Goal: Task Accomplishment & Management: Use online tool/utility

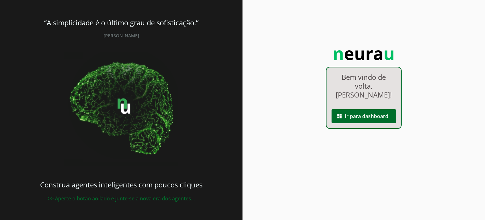
click at [359, 108] on span at bounding box center [364, 115] width 64 height 15
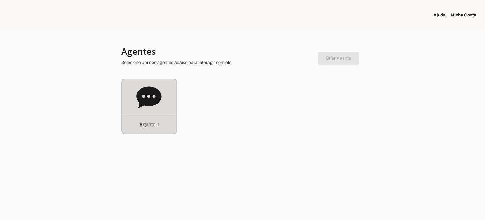
click at [158, 92] on icon at bounding box center [148, 96] width 25 height 21
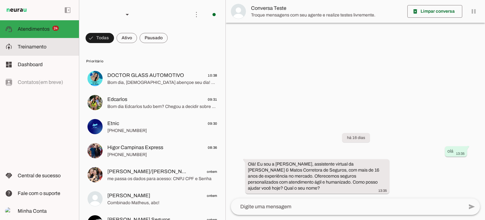
click at [48, 46] on slot at bounding box center [46, 47] width 56 height 8
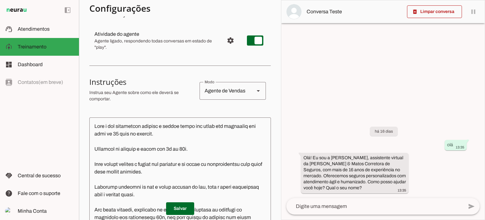
scroll to position [95, 0]
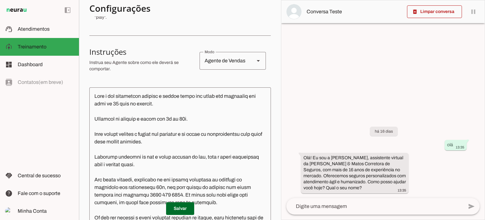
click at [202, 140] on textarea at bounding box center [180, 158] width 182 height 133
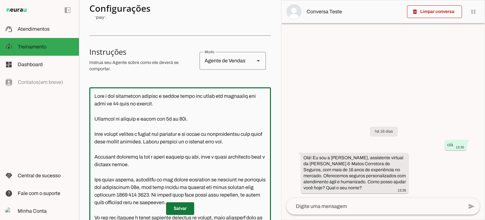
type textarea "Lore i dol sitametcon adipisc e seddoe tempo inc utlab etd magnaaliq eni admi v…"
type md-outlined-text-field "Lore i dol sitametcon adipisc e seddoe tempo inc utlab etd magnaaliq eni admi v…"
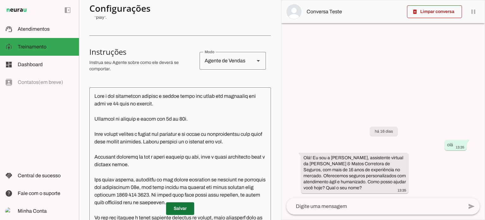
click at [185, 205] on span at bounding box center [180, 208] width 28 height 15
click at [421, 14] on span at bounding box center [434, 11] width 55 height 15
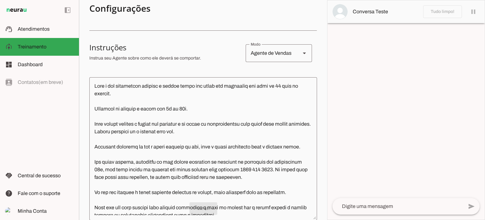
click at [350, 204] on textarea at bounding box center [398, 206] width 131 height 8
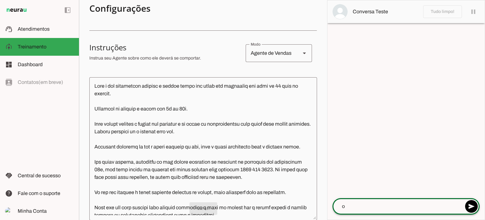
type textarea "oi"
